Goal: Information Seeking & Learning: Learn about a topic

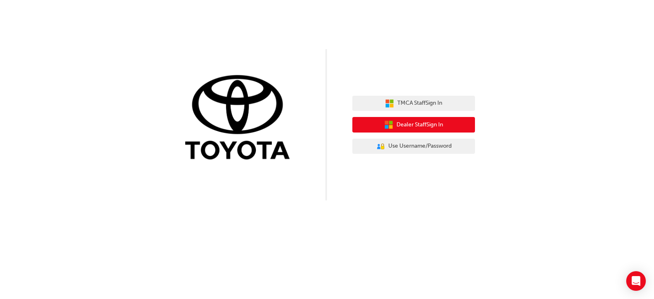
click at [427, 126] on span "Dealer Staff Sign In" at bounding box center [419, 124] width 47 height 9
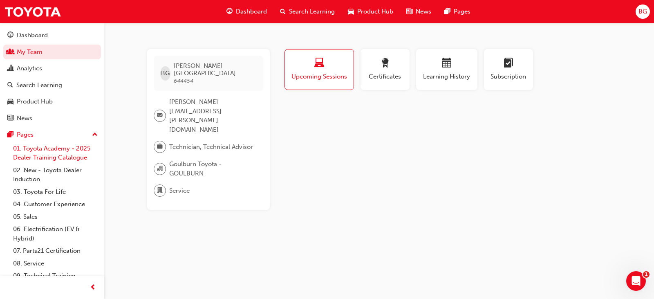
click at [54, 157] on link "01. Toyota Academy - 2025 Dealer Training Catalogue" at bounding box center [55, 153] width 91 height 22
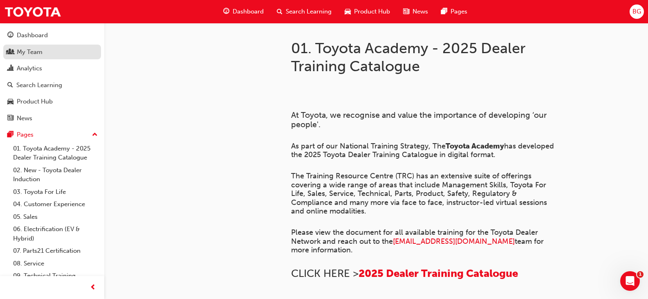
click at [39, 50] on div "My Team" at bounding box center [30, 51] width 26 height 9
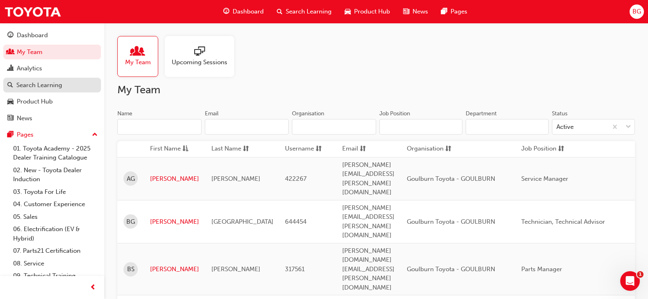
click at [43, 85] on div "Search Learning" at bounding box center [39, 85] width 46 height 9
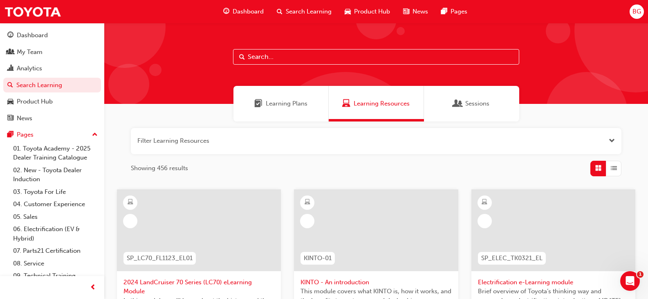
click at [284, 107] on span "Learning Plans" at bounding box center [287, 103] width 42 height 9
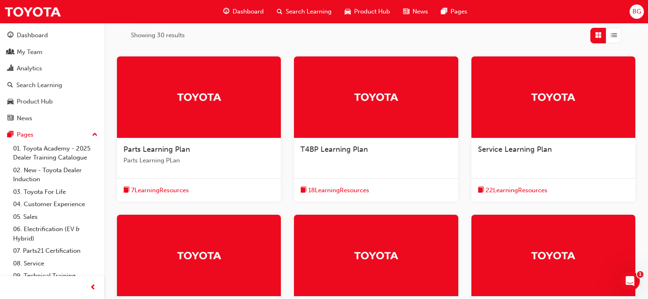
scroll to position [123, 0]
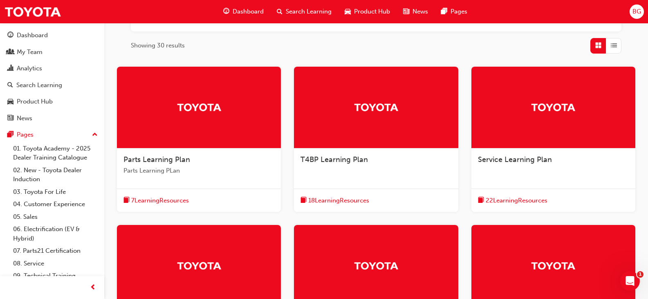
click at [215, 136] on div at bounding box center [199, 108] width 164 height 82
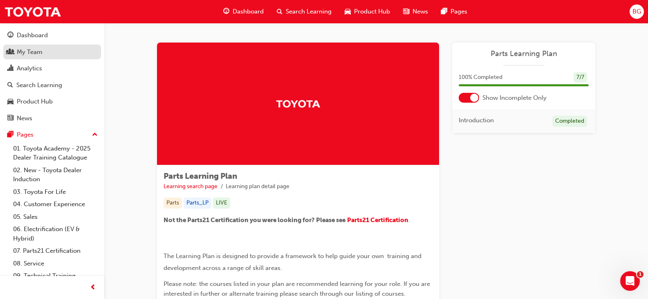
click at [41, 47] on div "My Team" at bounding box center [51, 52] width 89 height 10
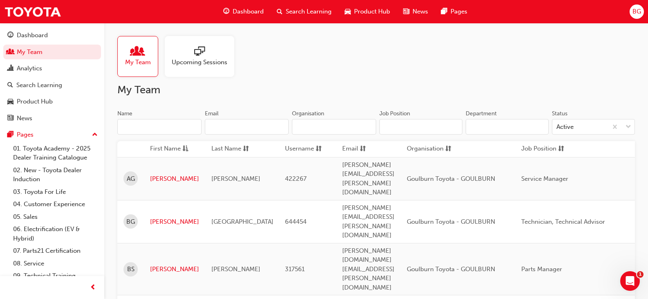
click at [192, 49] on div at bounding box center [200, 51] width 56 height 11
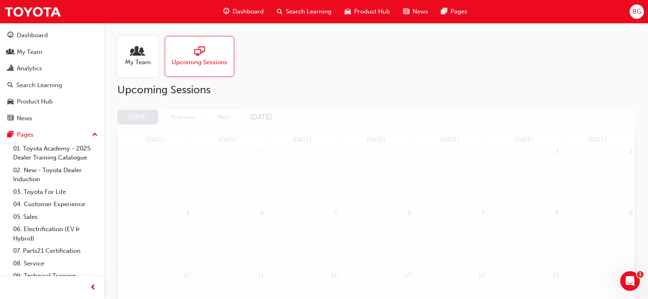
click at [359, 13] on span "Product Hub" at bounding box center [372, 11] width 36 height 9
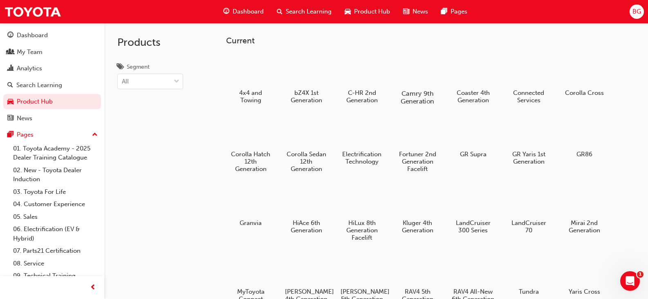
click at [429, 83] on div at bounding box center [416, 70] width 45 height 32
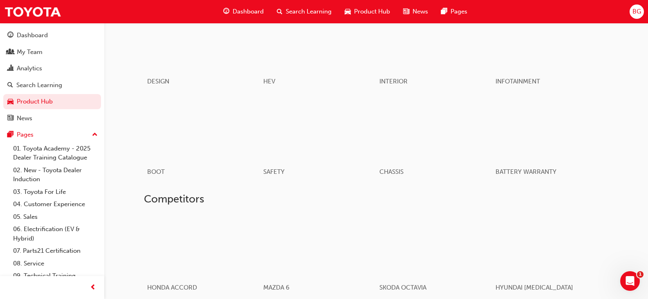
scroll to position [409, 0]
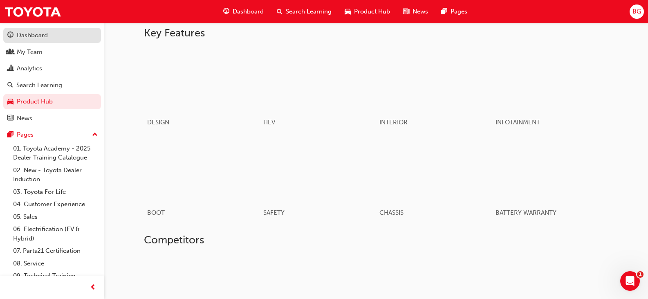
click at [30, 30] on link "Dashboard" at bounding box center [52, 35] width 98 height 15
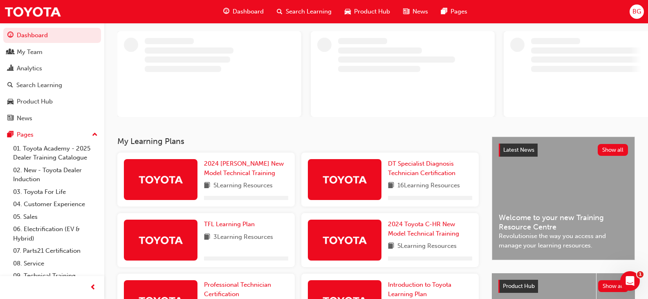
scroll to position [123, 0]
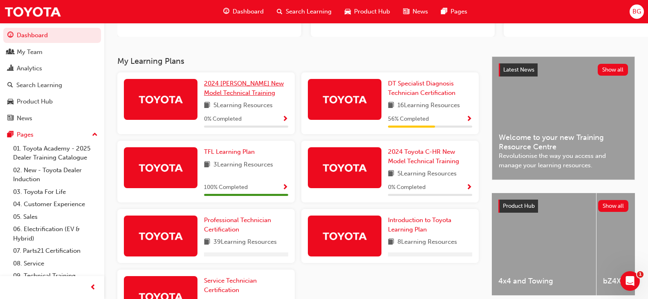
click at [249, 94] on span "2024 Prado New Model Technical Training" at bounding box center [244, 88] width 80 height 17
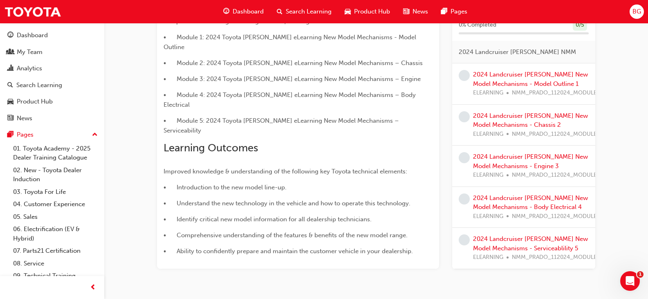
scroll to position [127, 0]
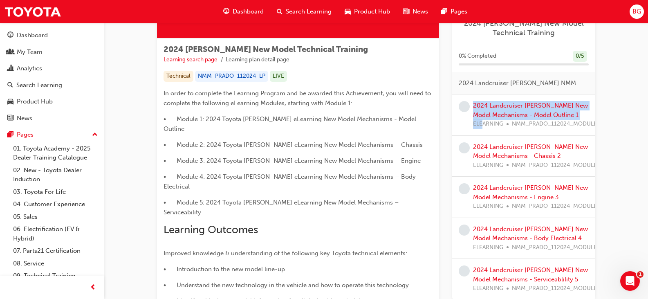
drag, startPoint x: 470, startPoint y: 126, endPoint x: 485, endPoint y: 128, distance: 15.2
click at [485, 128] on div "2024 Landcruiser Prado New Model Mechanisms - Model Outline 1 ELEARNING NMM_PRA…" at bounding box center [523, 115] width 130 height 28
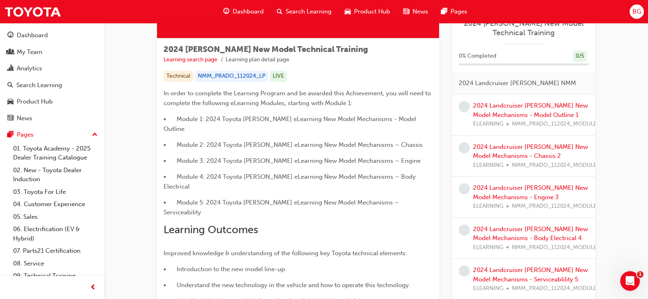
click at [497, 125] on span "ELEARNING" at bounding box center [488, 123] width 30 height 9
click at [493, 124] on span "ELEARNING" at bounding box center [488, 123] width 30 height 9
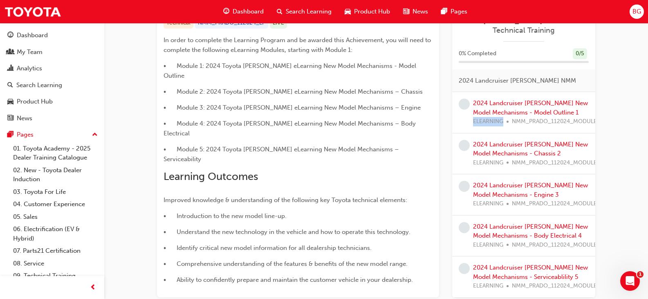
scroll to position [208, 0]
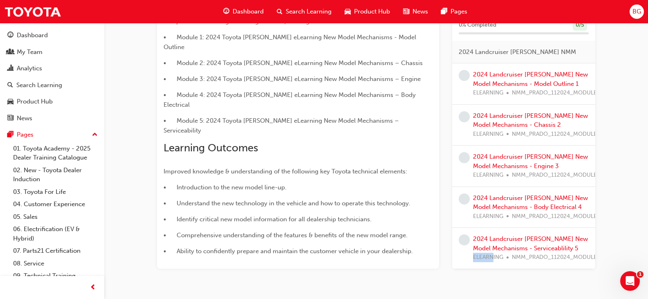
drag, startPoint x: 472, startPoint y: 223, endPoint x: 492, endPoint y: 225, distance: 19.7
click at [492, 234] on div "2024 Landcruiser Prado New Model Mechanisms - Serviceablility 5 ELEARNING NMM_P…" at bounding box center [523, 248] width 130 height 28
